Goal: Task Accomplishment & Management: Manage account settings

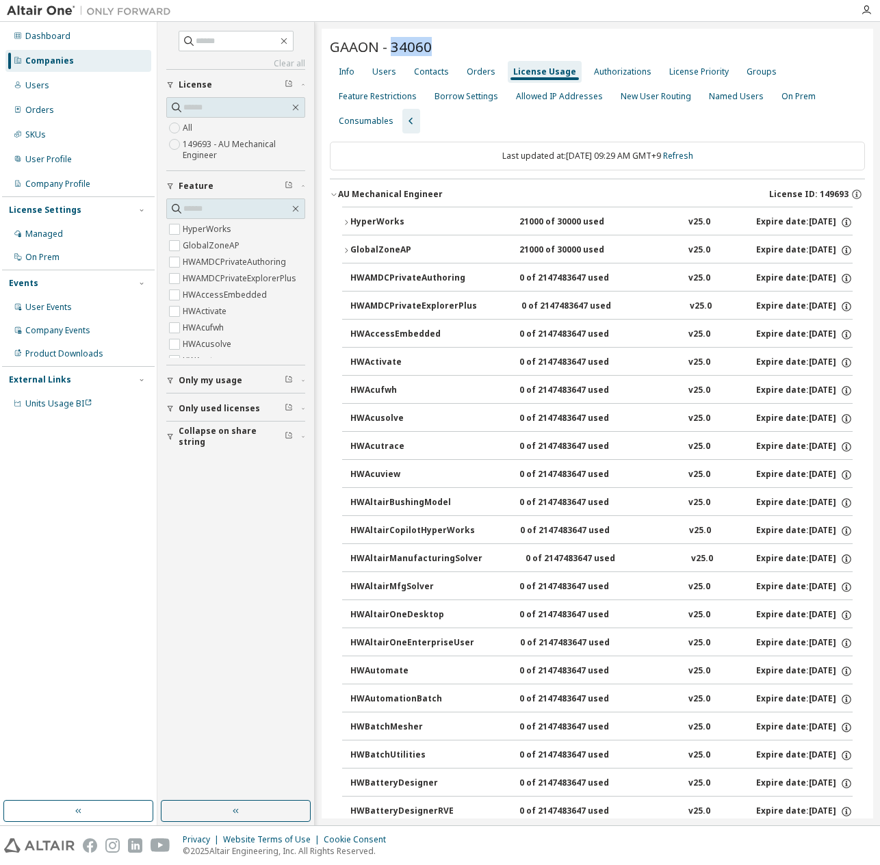
click at [391, 52] on div "GAAON - 34060" at bounding box center [597, 46] width 535 height 19
click at [293, 42] on span at bounding box center [236, 41] width 115 height 21
click at [289, 40] on icon "button" at bounding box center [283, 41] width 11 height 11
click at [289, 39] on icon "button" at bounding box center [283, 41] width 11 height 11
click at [93, 64] on div "Companies" at bounding box center [78, 61] width 146 height 22
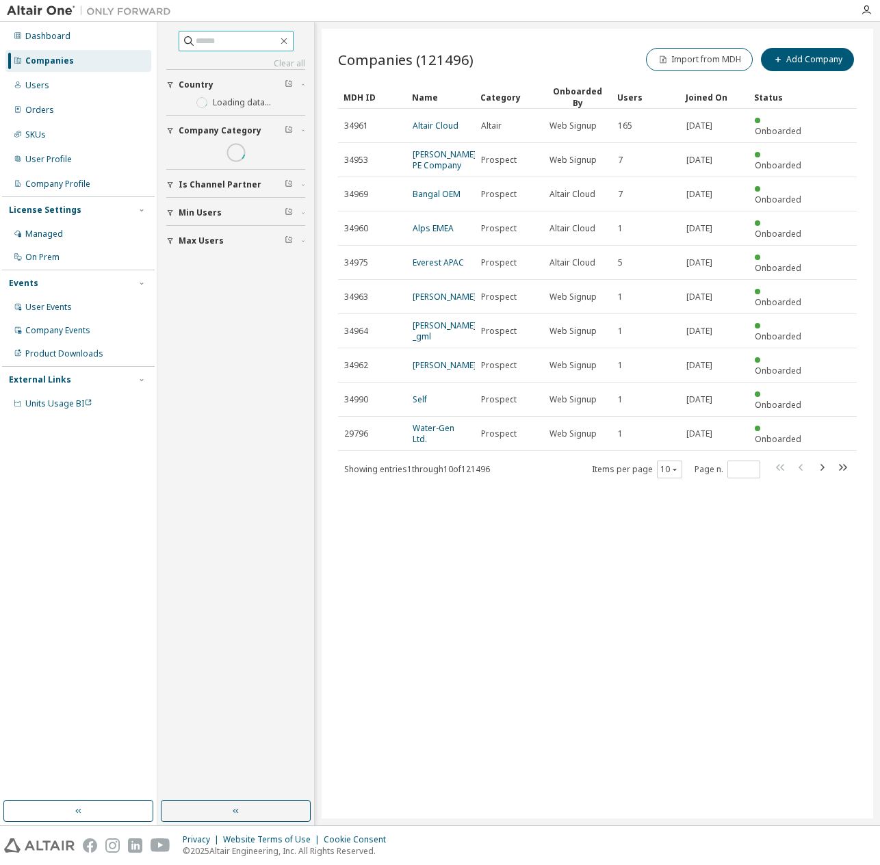
click at [231, 38] on input "text" at bounding box center [237, 41] width 82 height 14
type input "*"
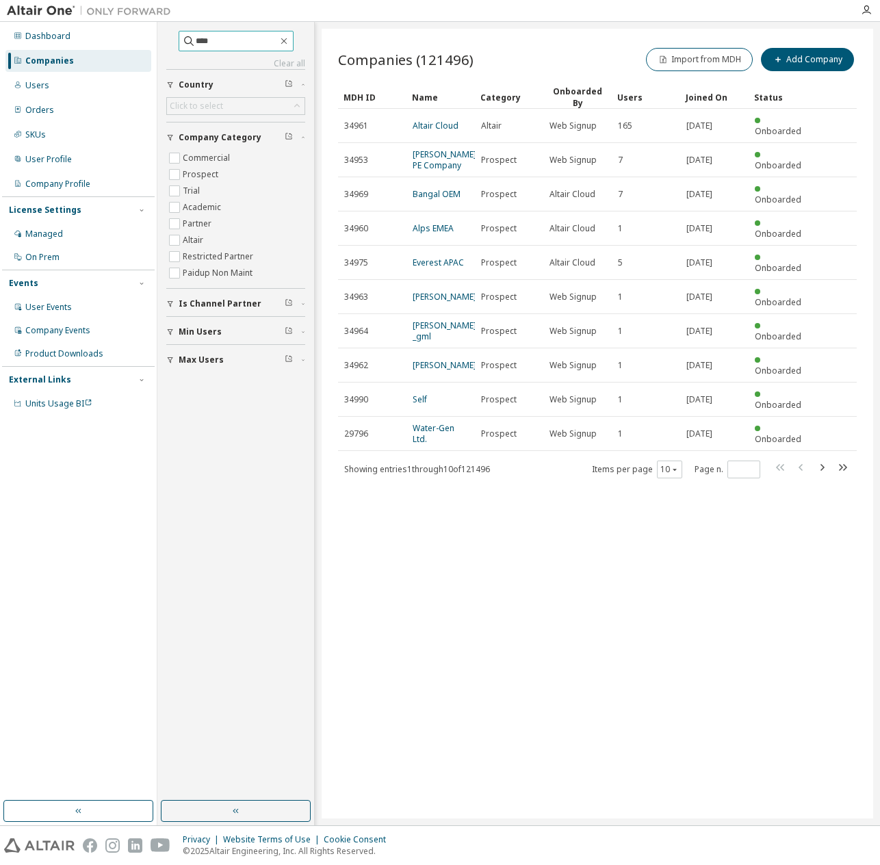
type input "****"
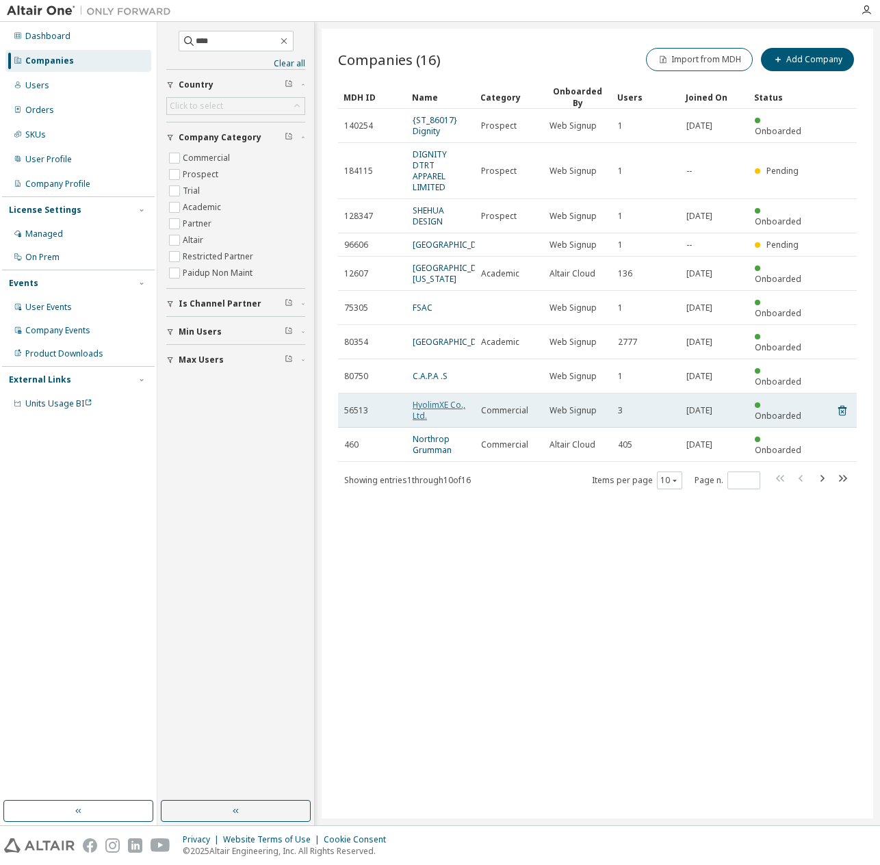
click at [417, 399] on link "HyolimXE Co., Ltd." at bounding box center [439, 410] width 53 height 23
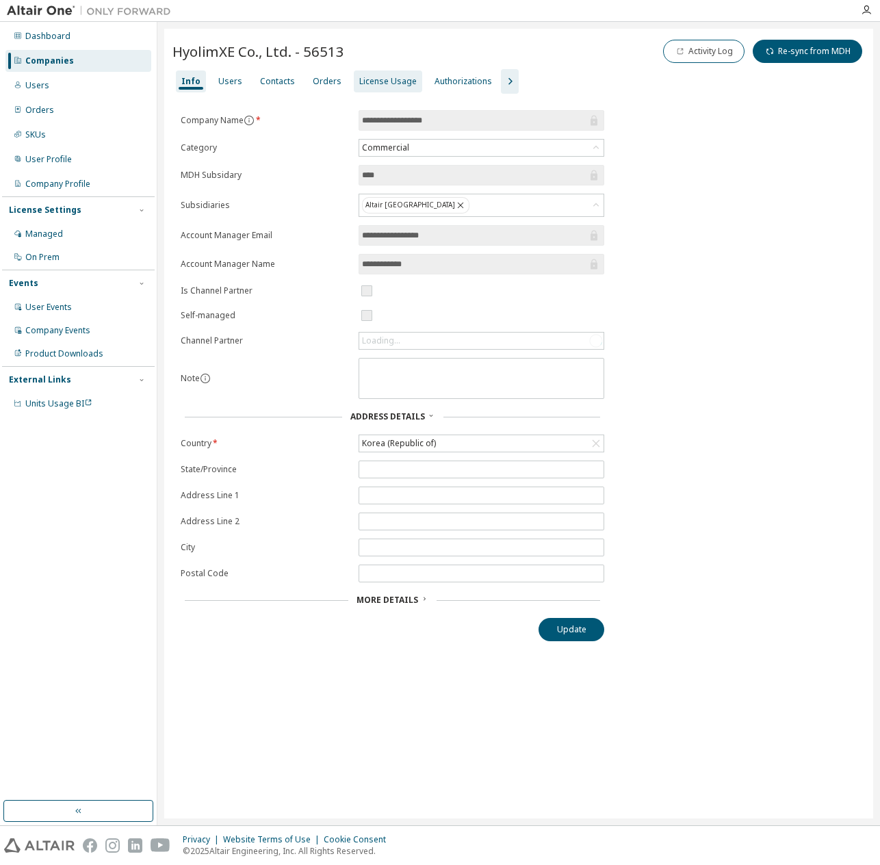
click at [383, 85] on div "License Usage" at bounding box center [387, 81] width 57 height 11
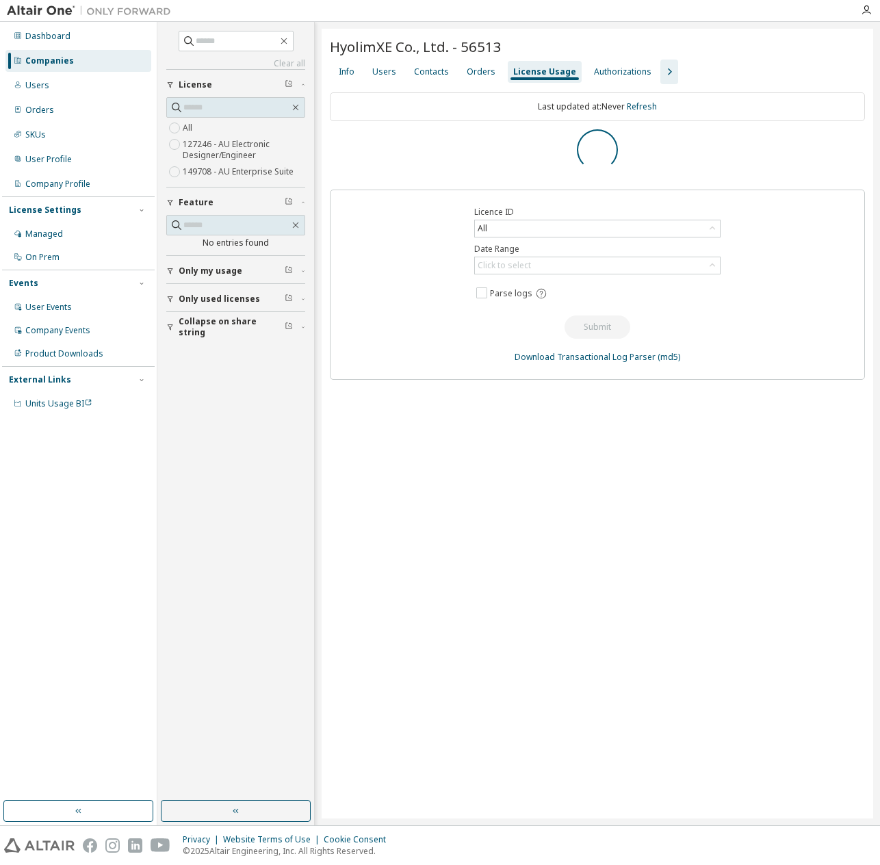
click at [538, 526] on div "HyolimXE Co., Ltd. - 56513 Clear Load Save Save As Field Operator Value Select …" at bounding box center [597, 423] width 551 height 789
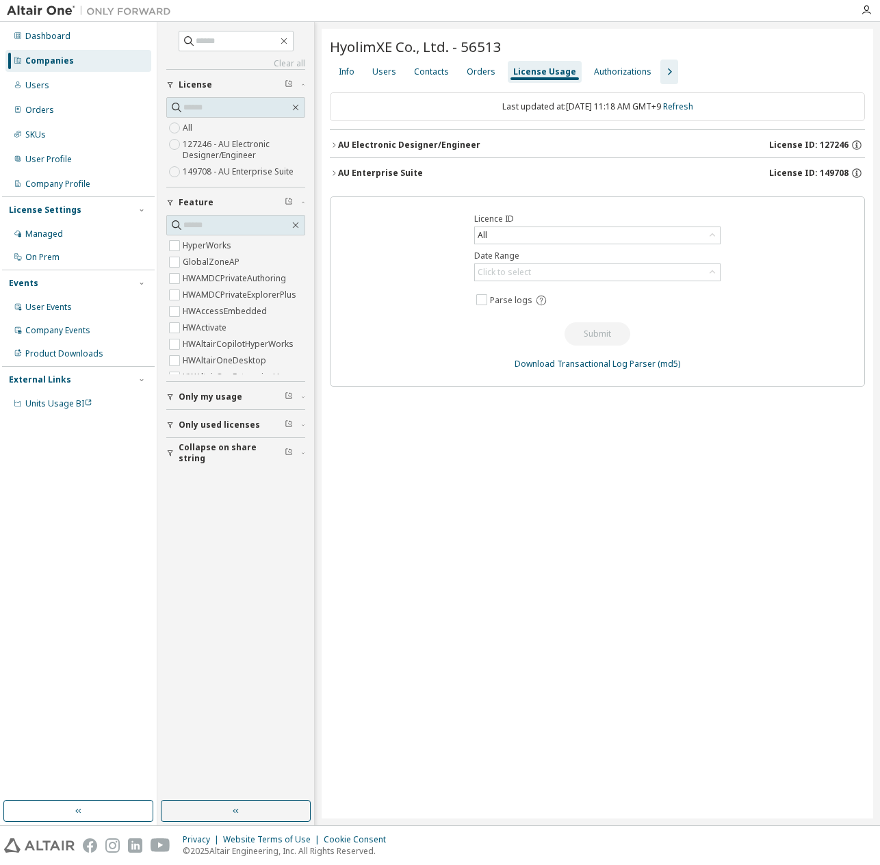
click at [411, 173] on div "AU Enterprise Suite" at bounding box center [380, 173] width 85 height 11
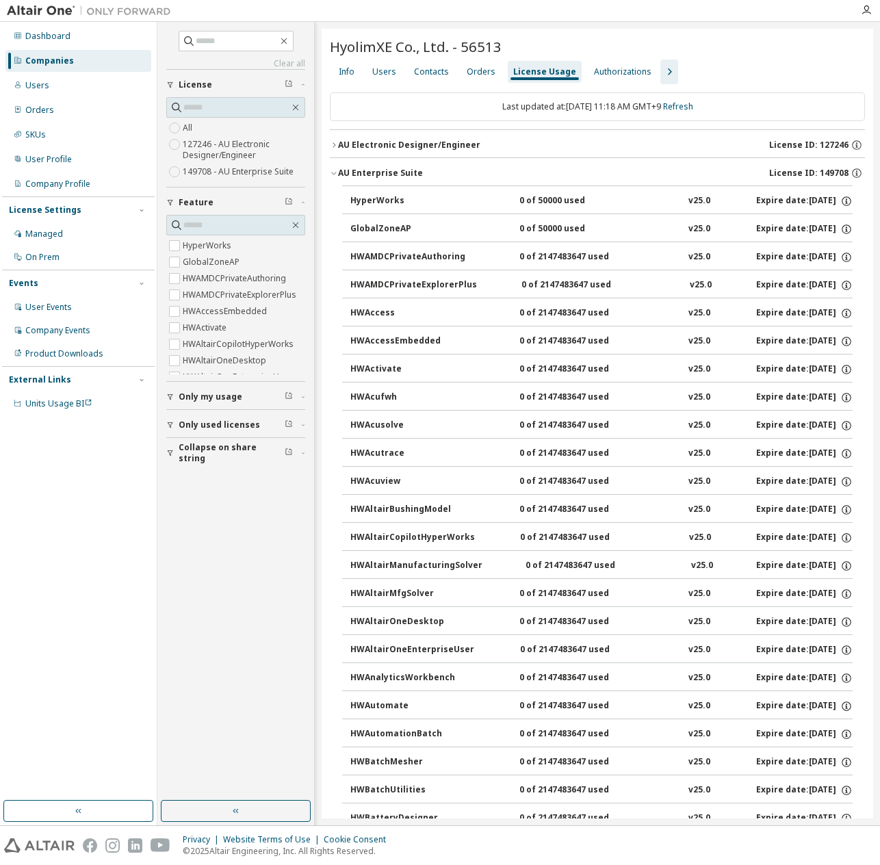
click at [661, 67] on icon "button" at bounding box center [669, 72] width 16 height 16
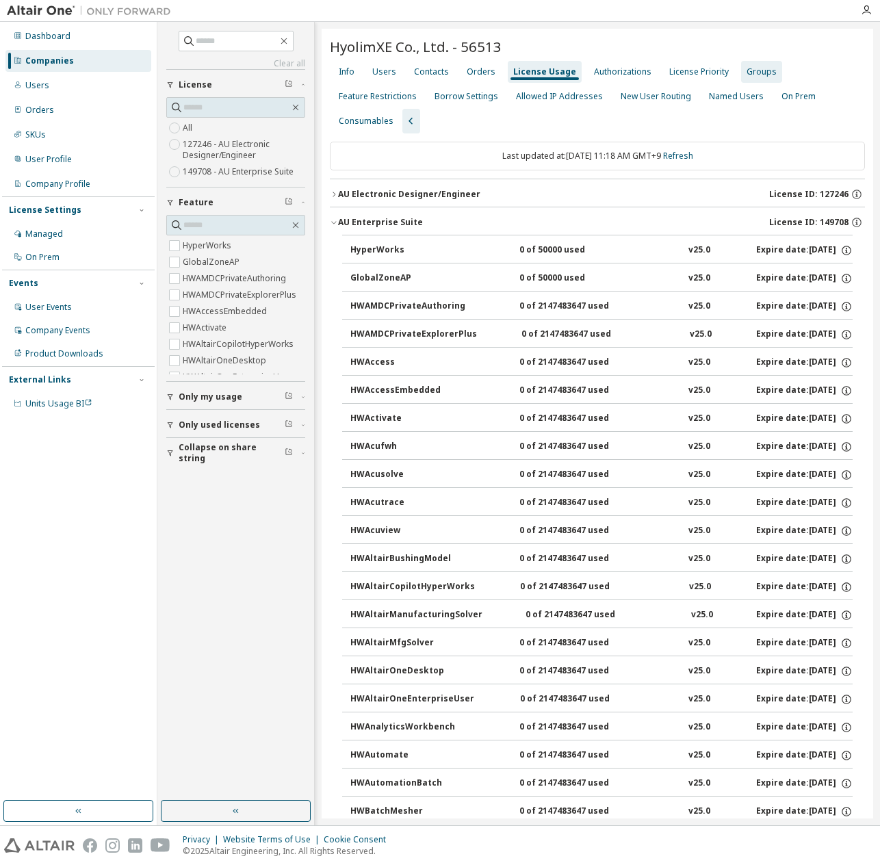
click at [746, 74] on div "Groups" at bounding box center [761, 71] width 30 height 11
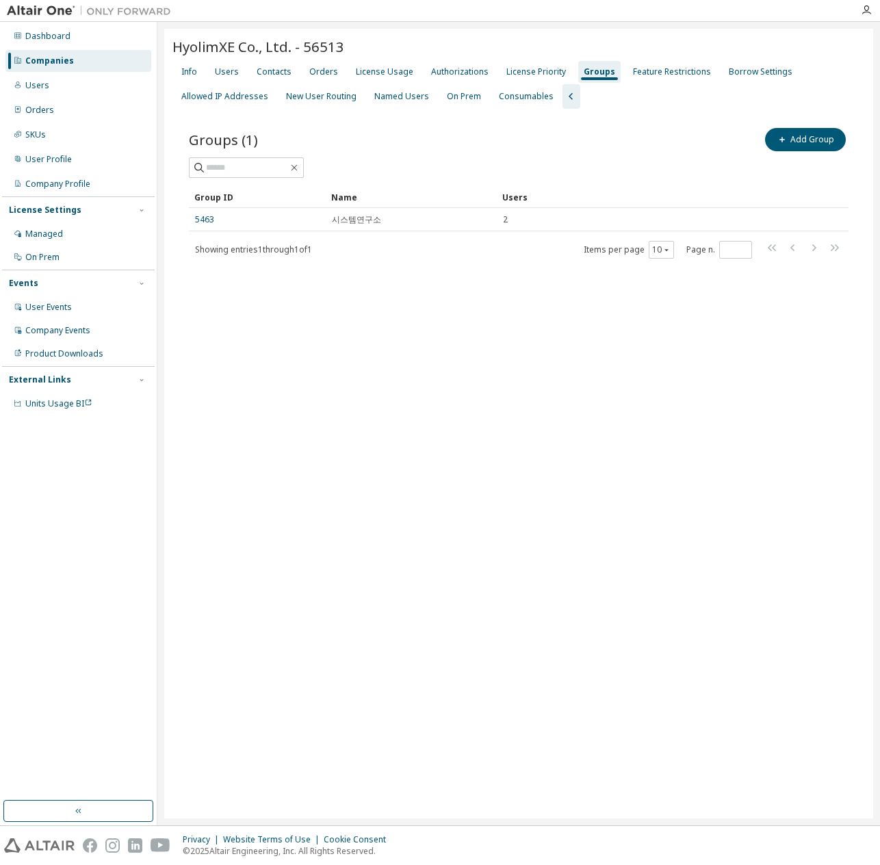
click at [421, 410] on div "HyolimXE Co., Ltd. - 56513 Clear Load Save Save As Field Operator Value Select …" at bounding box center [518, 423] width 709 height 789
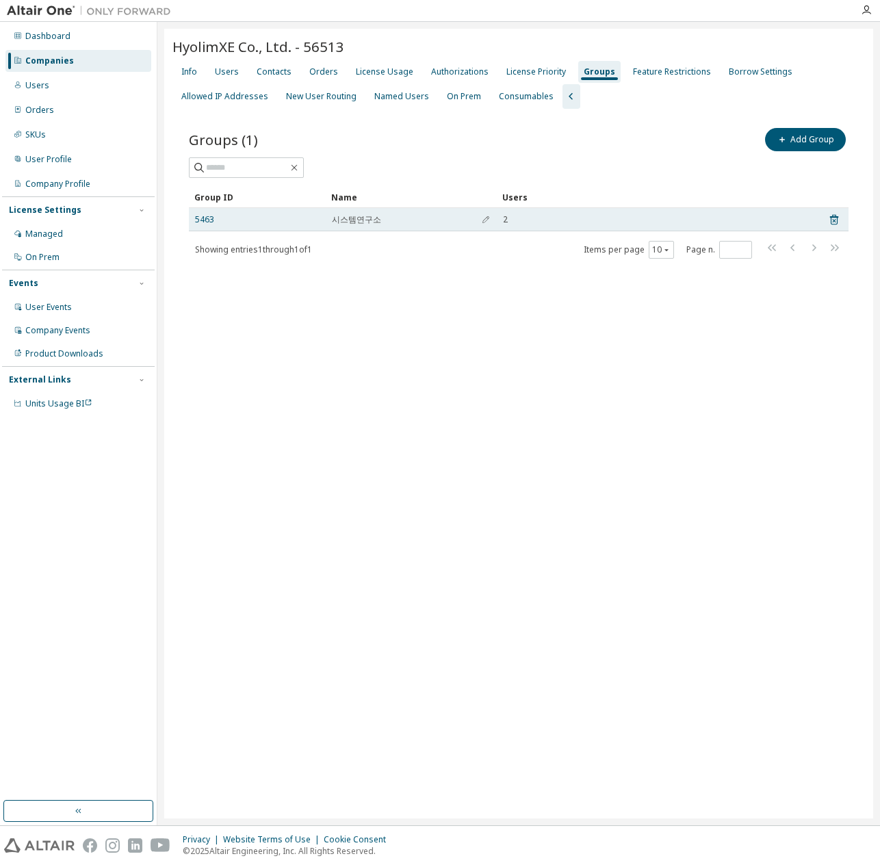
click at [194, 222] on td "5463" at bounding box center [257, 219] width 137 height 23
click at [203, 222] on link "5463" at bounding box center [204, 219] width 19 height 11
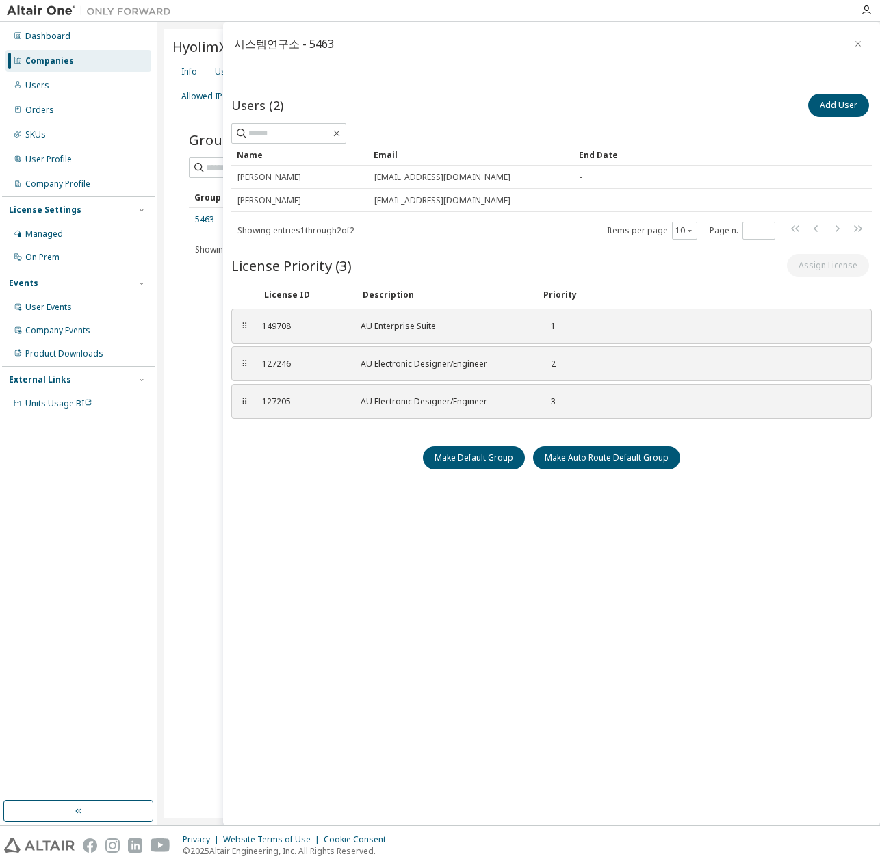
click at [790, 562] on div "Users (2) Add User Clear Load Save Save As Field Operator Value Select filter S…" at bounding box center [551, 437] width 640 height 692
click at [839, 102] on button "Add User" at bounding box center [838, 105] width 61 height 23
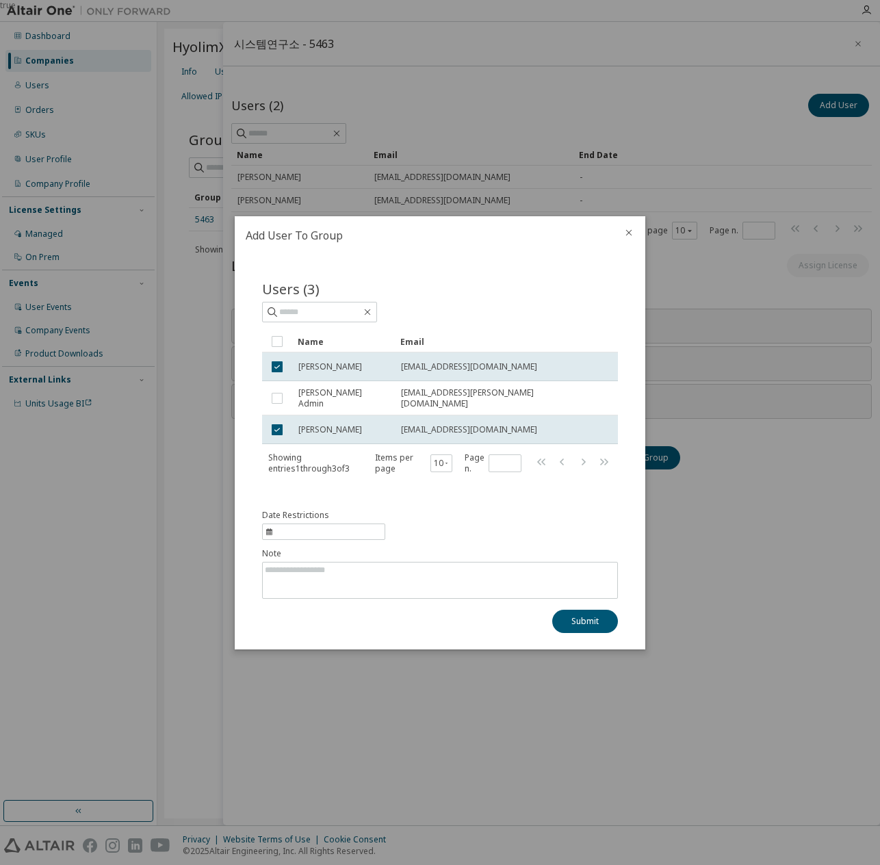
click at [521, 622] on div "Submit" at bounding box center [440, 621] width 356 height 23
click at [629, 233] on icon "close" at bounding box center [628, 232] width 11 height 11
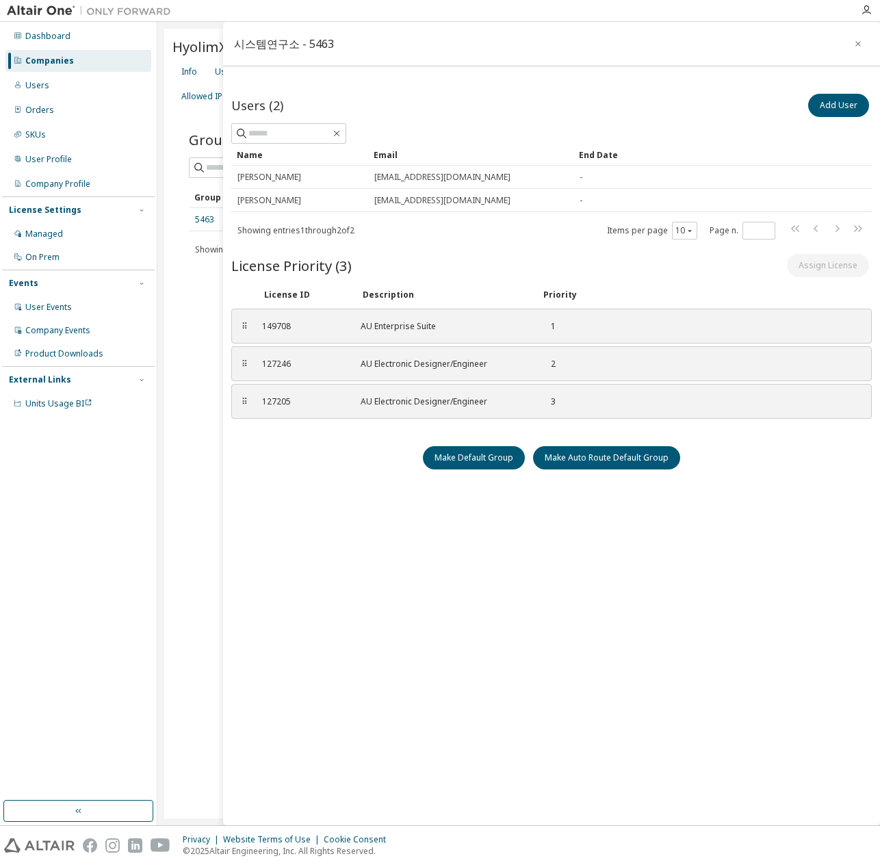
click at [716, 540] on div "Users (2) Add User Clear Load Save Save As Field Operator Value Select filter S…" at bounding box center [551, 437] width 640 height 692
click at [819, 278] on div "License Priority (3) Assign License" at bounding box center [551, 267] width 640 height 32
click at [862, 44] on icon "button" at bounding box center [858, 43] width 10 height 11
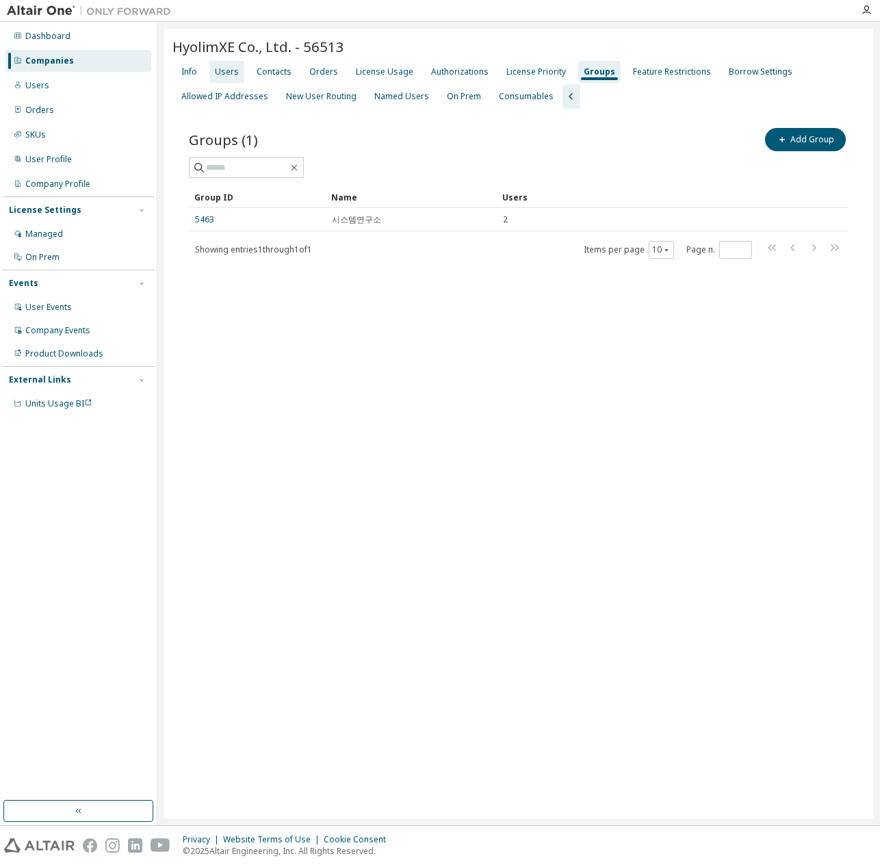
click at [233, 77] on div "Users" at bounding box center [227, 71] width 24 height 11
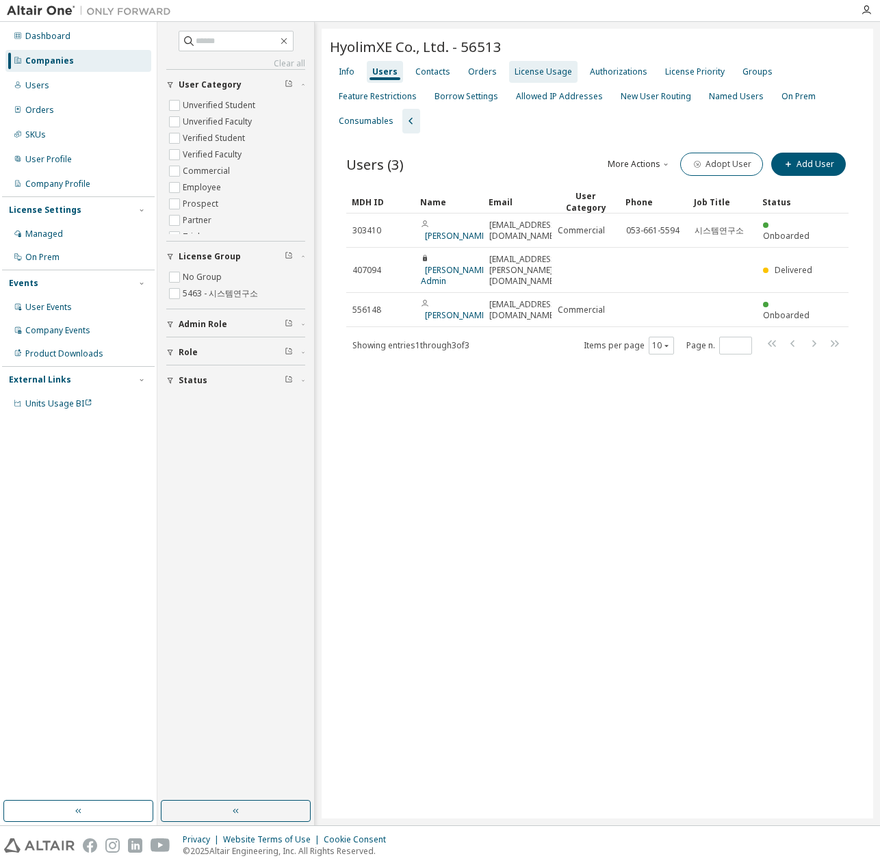
click at [565, 75] on div "License Usage" at bounding box center [543, 72] width 68 height 22
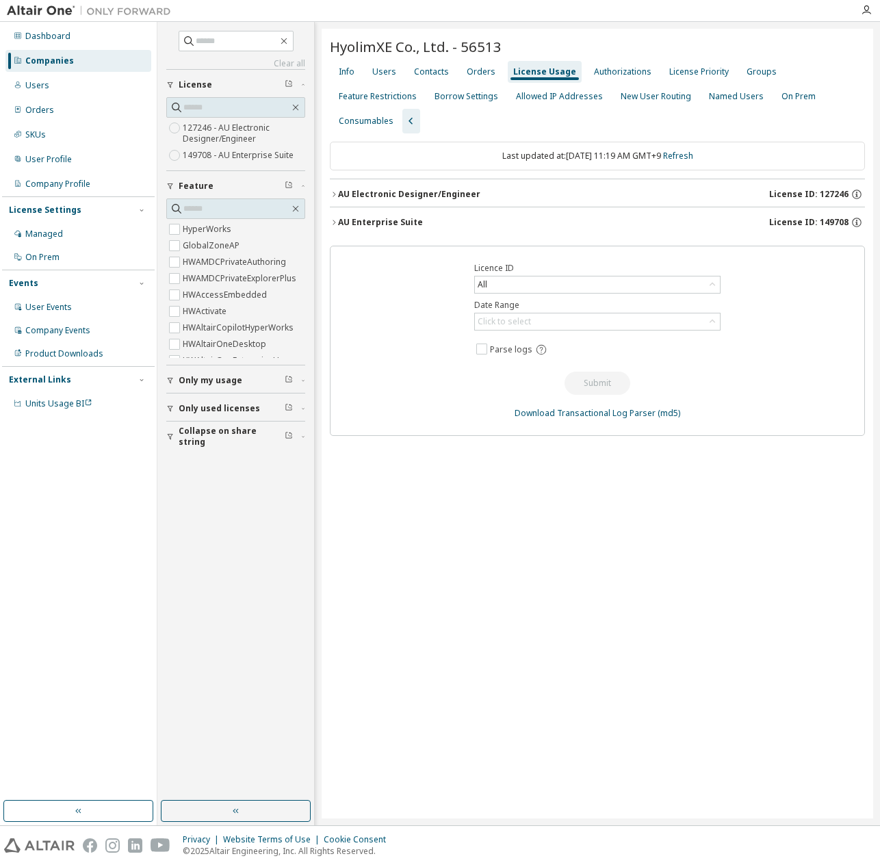
click at [401, 220] on div "AU Enterprise Suite" at bounding box center [380, 222] width 85 height 11
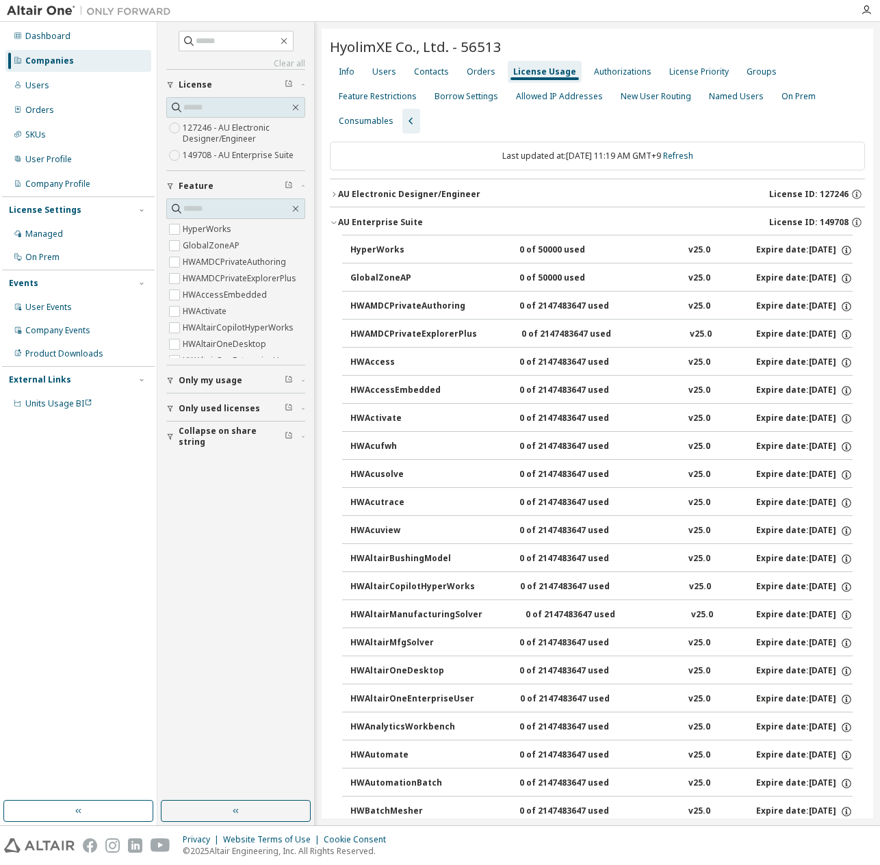
click at [597, 119] on div "Info Users Contacts Orders License Usage Authorizations License Priority Groups…" at bounding box center [597, 97] width 535 height 74
